Goal: Information Seeking & Learning: Understand process/instructions

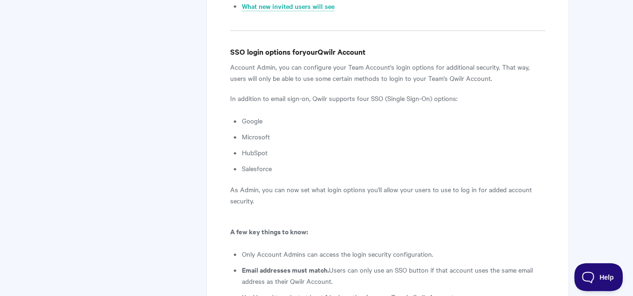
scroll to position [449, 0]
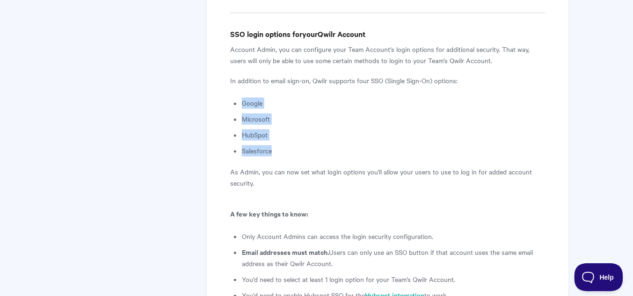
drag, startPoint x: 285, startPoint y: 149, endPoint x: 237, endPoint y: 101, distance: 67.4
click at [242, 101] on ul "Google Microsoft HubSpot Salesforce" at bounding box center [393, 127] width 303 height 59
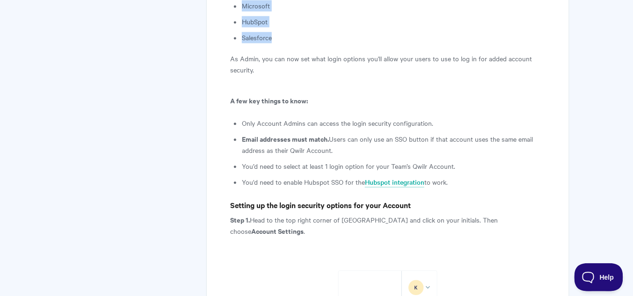
scroll to position [598, 0]
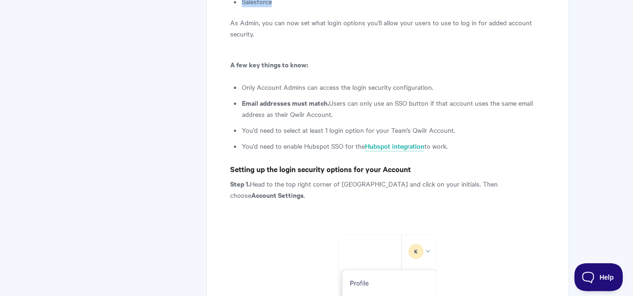
copy ul "Google Microsoft HubSpot Salesforce"
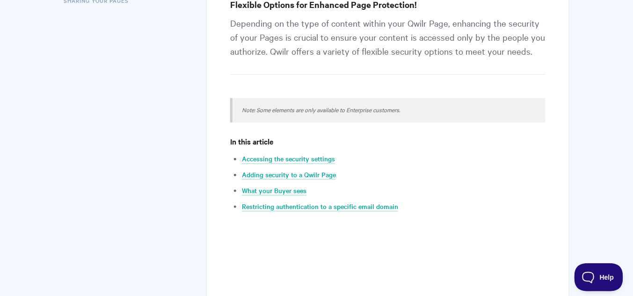
scroll to position [224, 0]
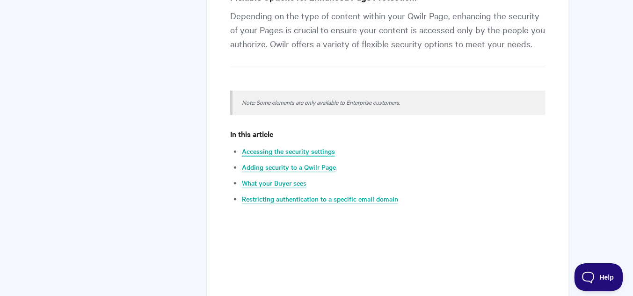
click at [293, 154] on link "Accessing the security settings" at bounding box center [288, 151] width 93 height 10
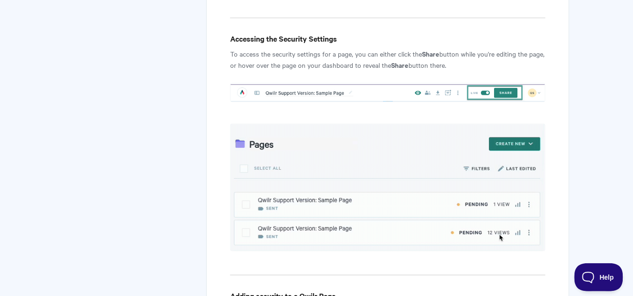
scroll to position [549, 0]
